Goal: Task Accomplishment & Management: Use online tool/utility

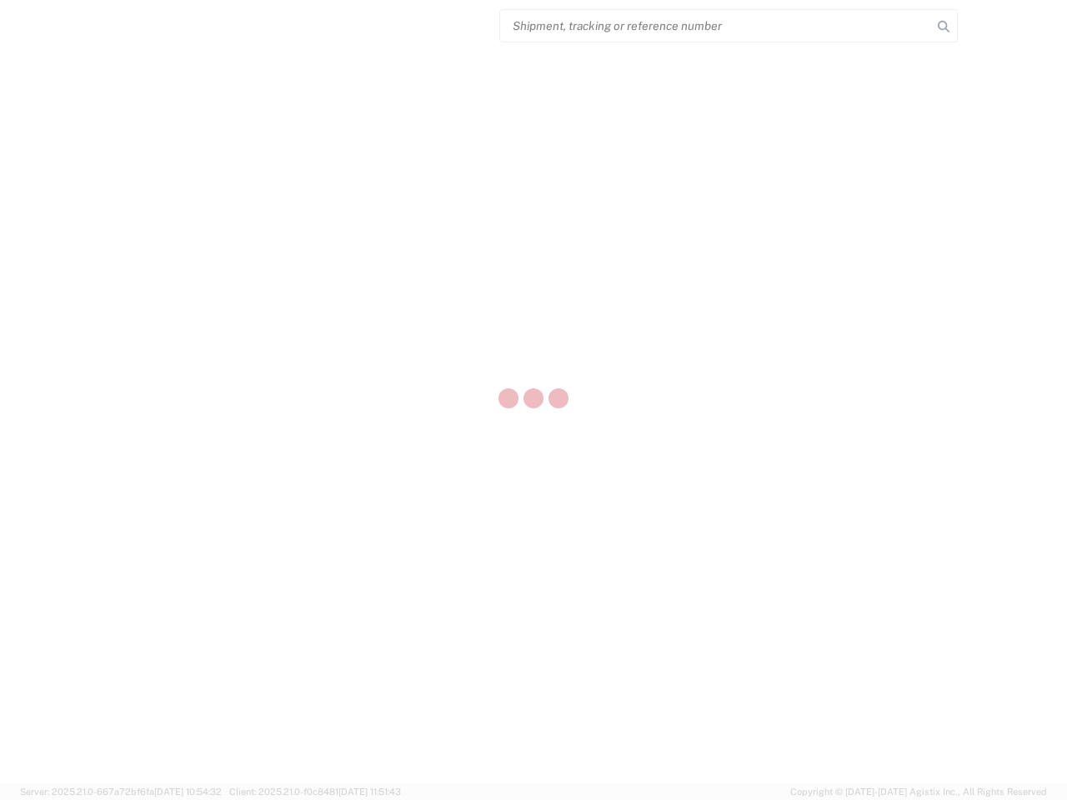
select select "US"
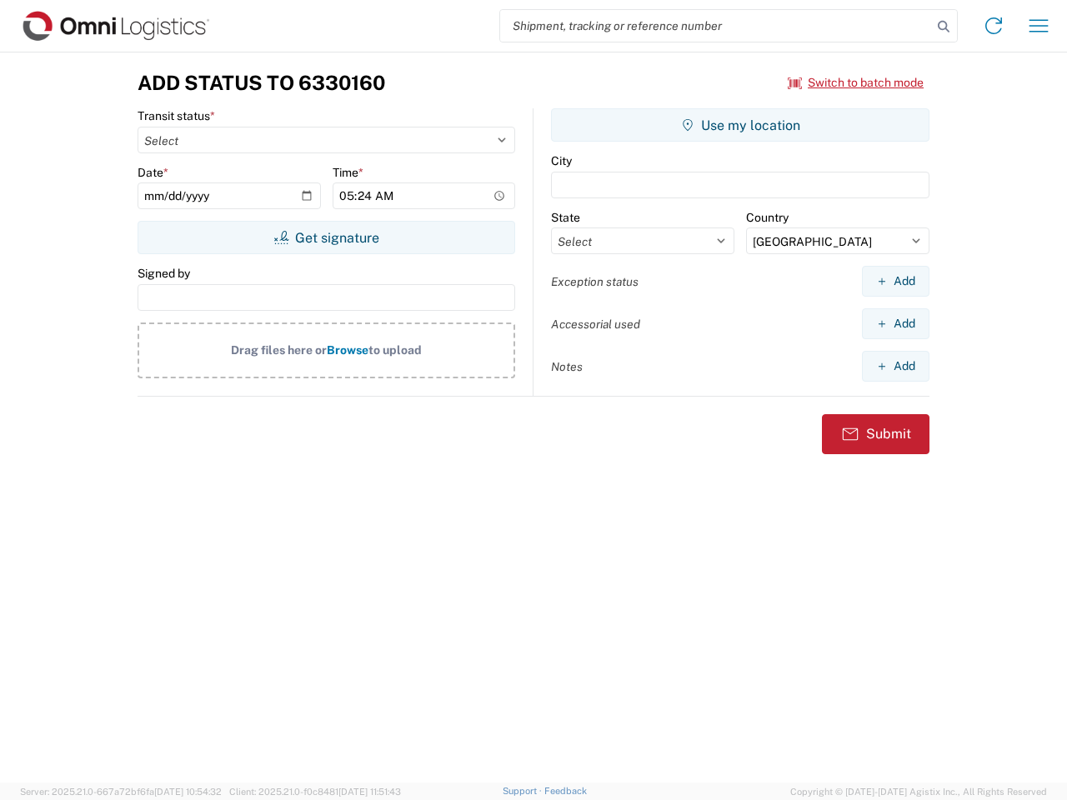
click at [716, 26] on input "search" at bounding box center [716, 26] width 432 height 32
click at [944, 27] on icon at bounding box center [943, 26] width 23 height 23
click at [994, 26] on icon at bounding box center [993, 26] width 27 height 27
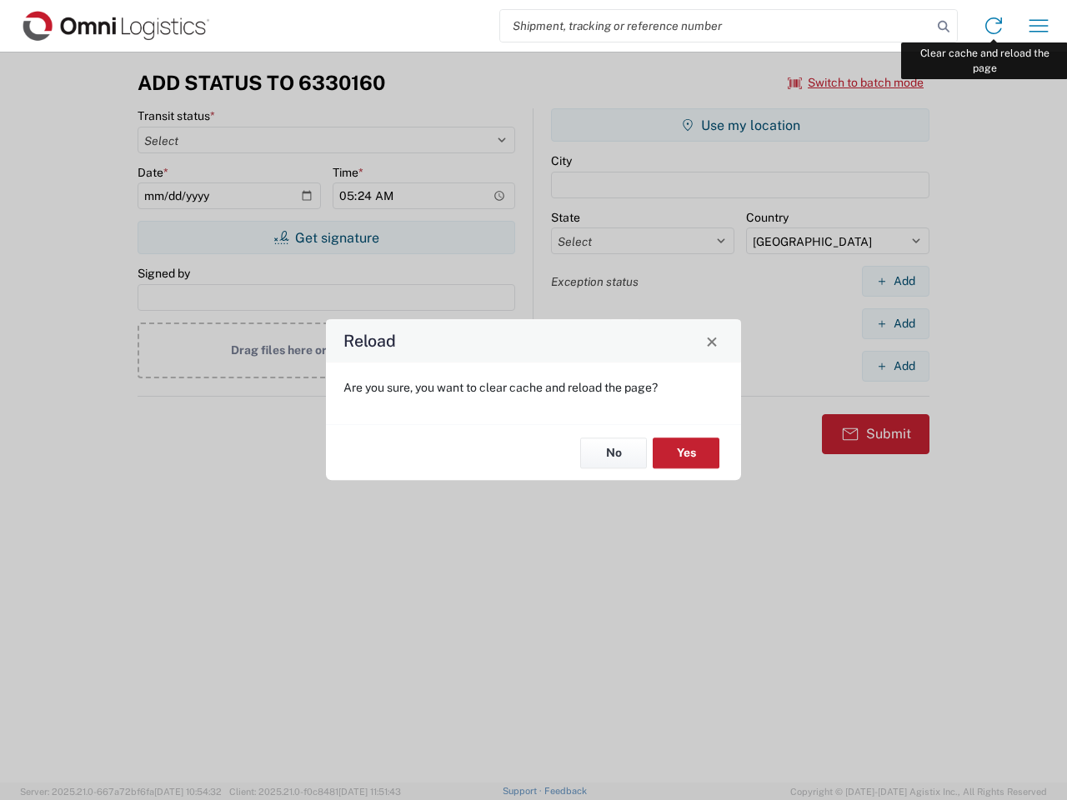
click at [1039, 26] on div "Reload Are you sure, you want to clear cache and reload the page? No Yes" at bounding box center [533, 400] width 1067 height 800
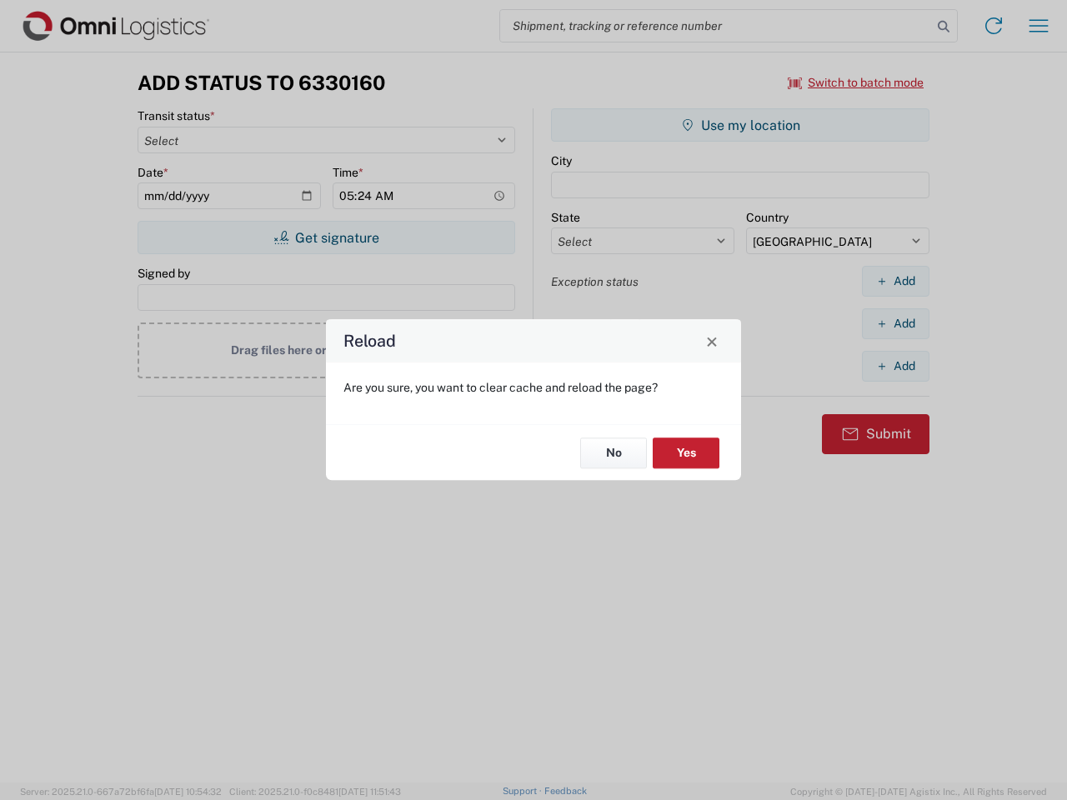
click at [856, 83] on div "Reload Are you sure, you want to clear cache and reload the page? No Yes" at bounding box center [533, 400] width 1067 height 800
click at [326, 238] on div "Reload Are you sure, you want to clear cache and reload the page? No Yes" at bounding box center [533, 400] width 1067 height 800
click at [740, 125] on div "Reload Are you sure, you want to clear cache and reload the page? No Yes" at bounding box center [533, 400] width 1067 height 800
click at [895, 281] on div "Reload Are you sure, you want to clear cache and reload the page? No Yes" at bounding box center [533, 400] width 1067 height 800
click at [895, 323] on div "Reload Are you sure, you want to clear cache and reload the page? No Yes" at bounding box center [533, 400] width 1067 height 800
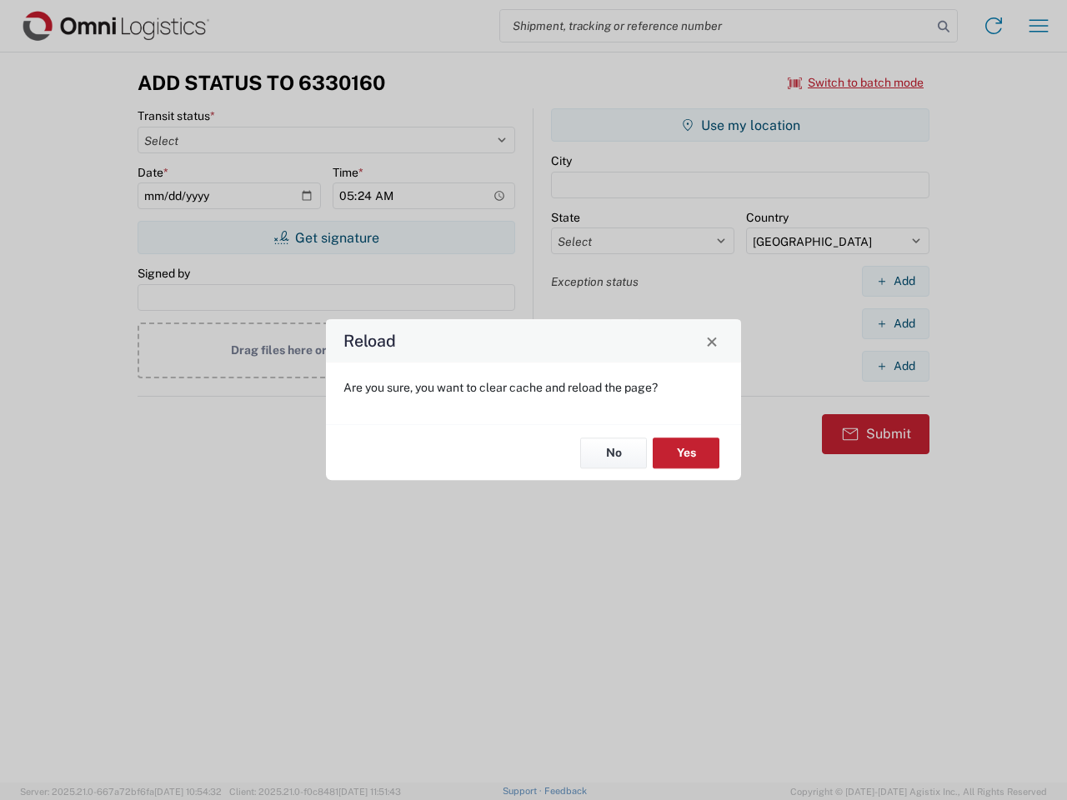
click at [895, 366] on div "Reload Are you sure, you want to clear cache and reload the page? No Yes" at bounding box center [533, 400] width 1067 height 800
